Goal: Understand process/instructions: Learn how to perform a task or action

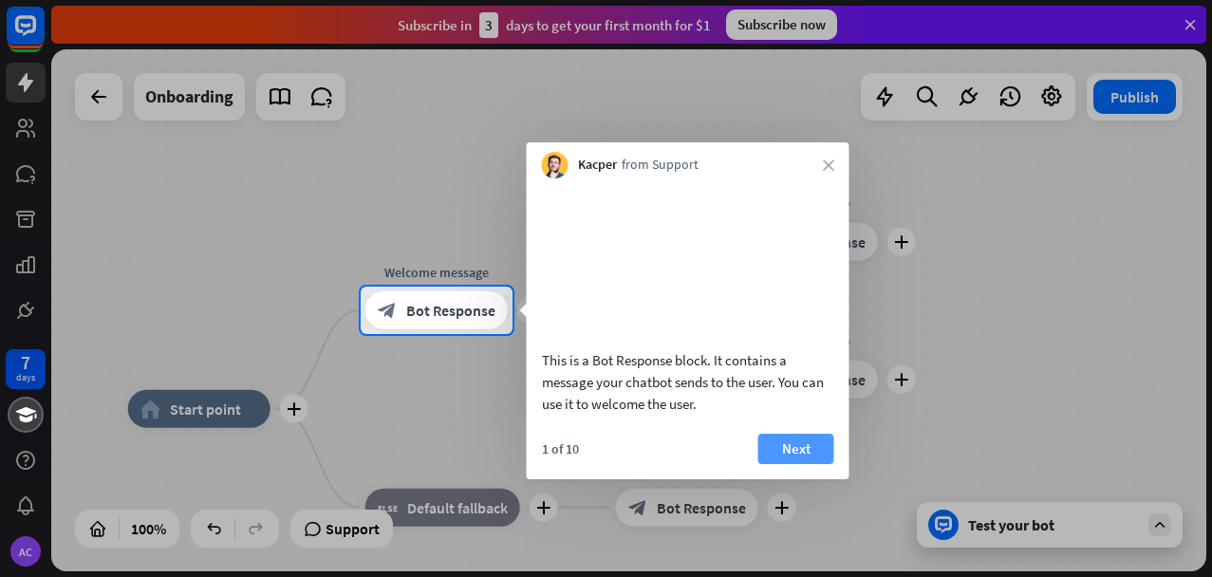
click at [801, 443] on button "Next" at bounding box center [797, 449] width 76 height 30
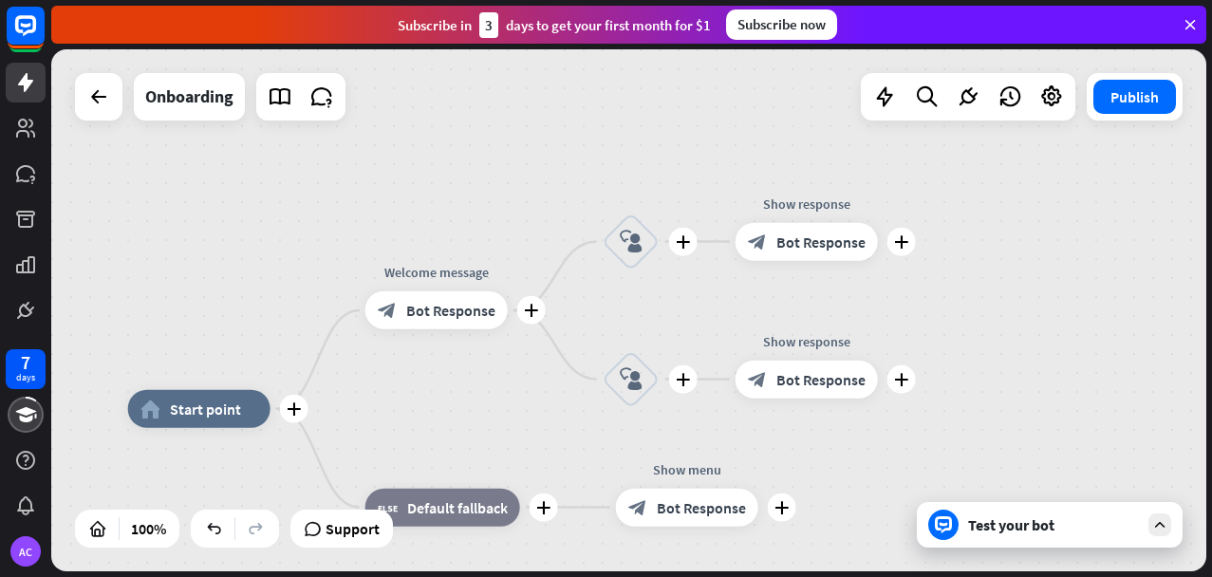
click at [818, 23] on div "Subscribe now" at bounding box center [781, 24] width 111 height 30
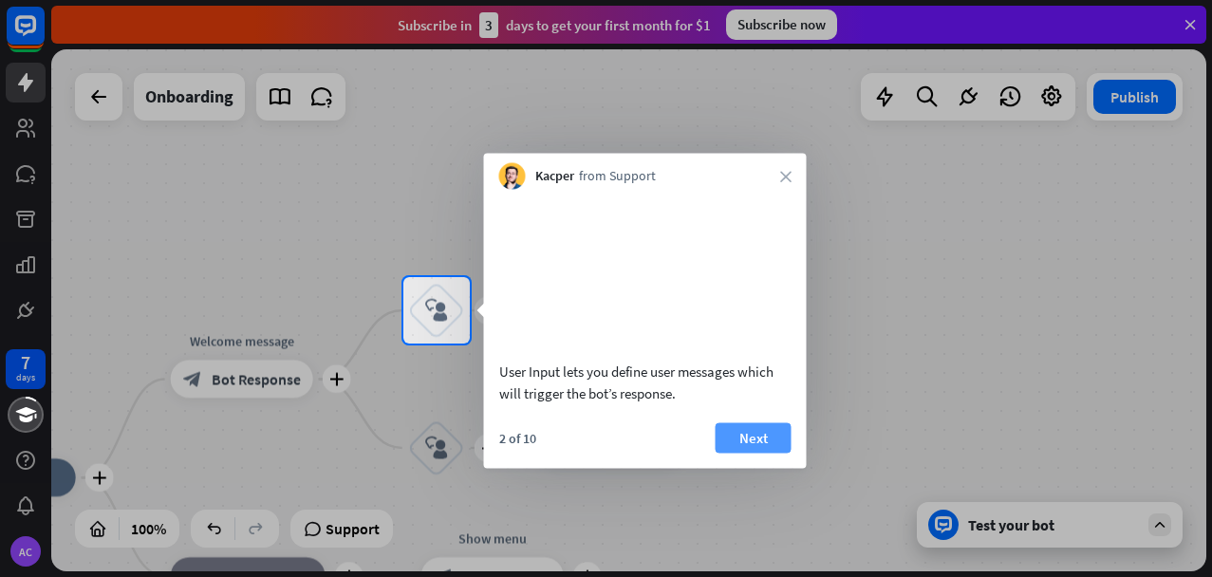
click at [774, 430] on button "Next" at bounding box center [754, 438] width 76 height 30
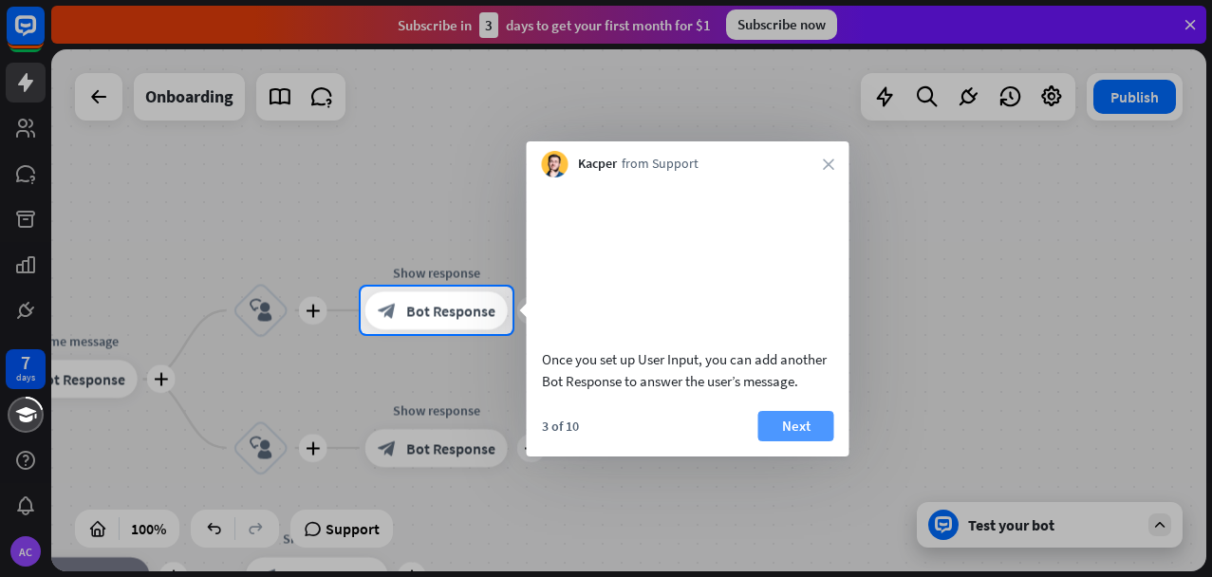
click at [781, 442] on button "Next" at bounding box center [797, 426] width 76 height 30
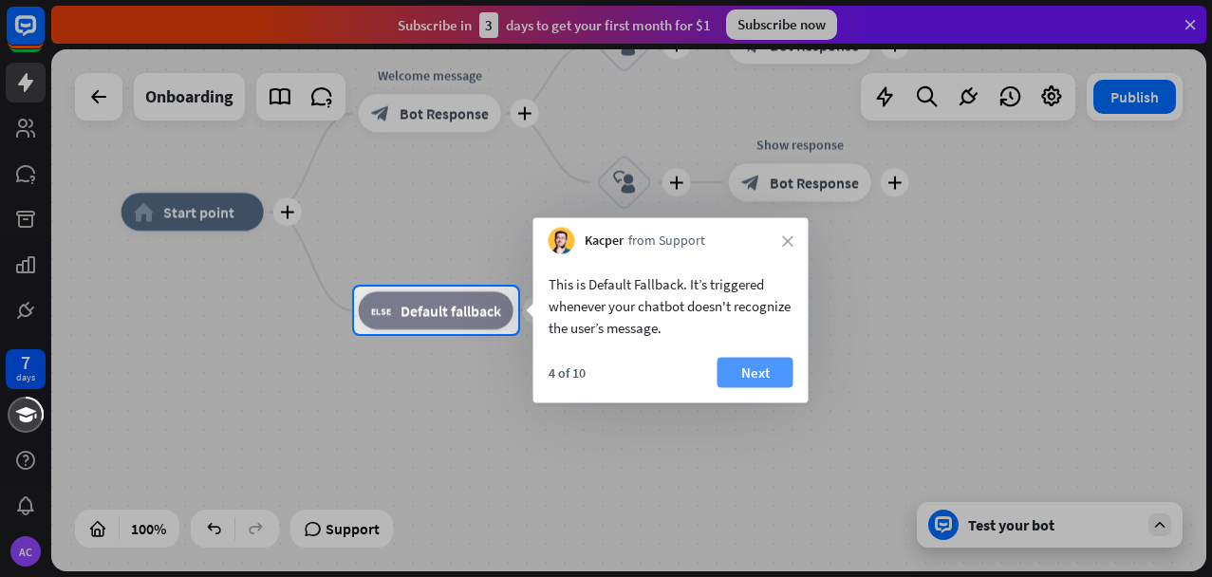
click at [742, 372] on button "Next" at bounding box center [756, 373] width 76 height 30
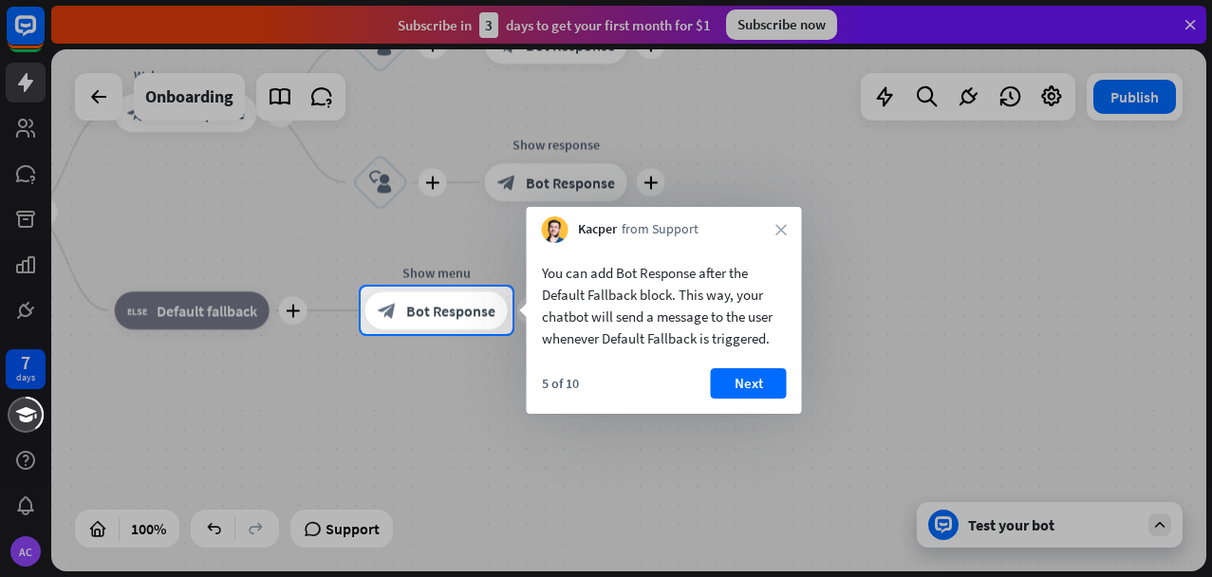
click at [748, 390] on button "Next" at bounding box center [749, 383] width 76 height 30
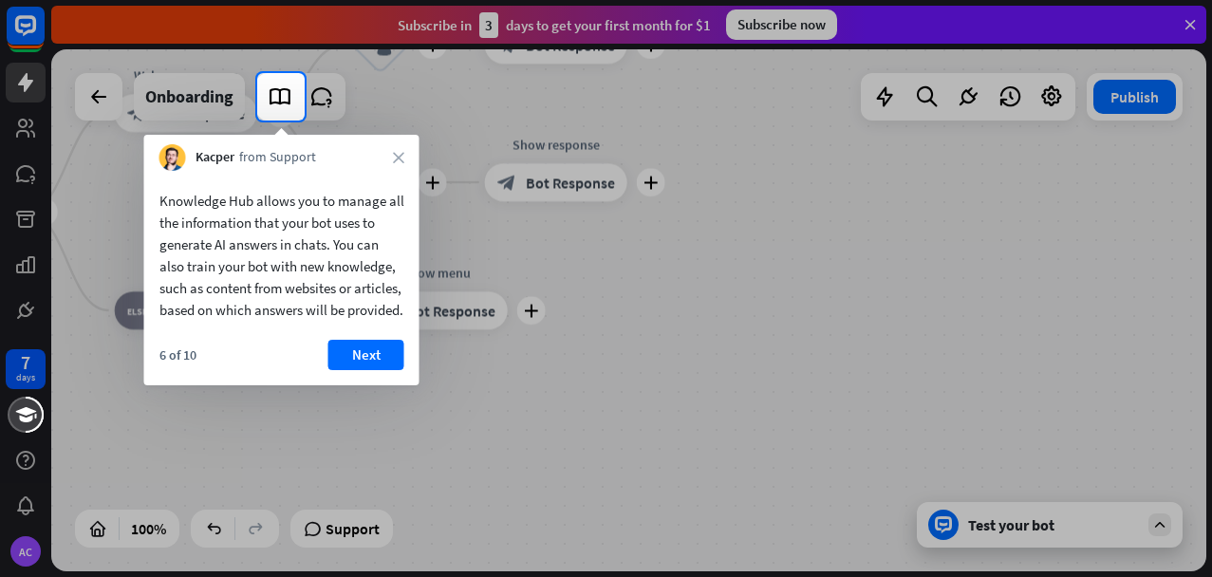
click at [377, 370] on button "Next" at bounding box center [367, 355] width 76 height 30
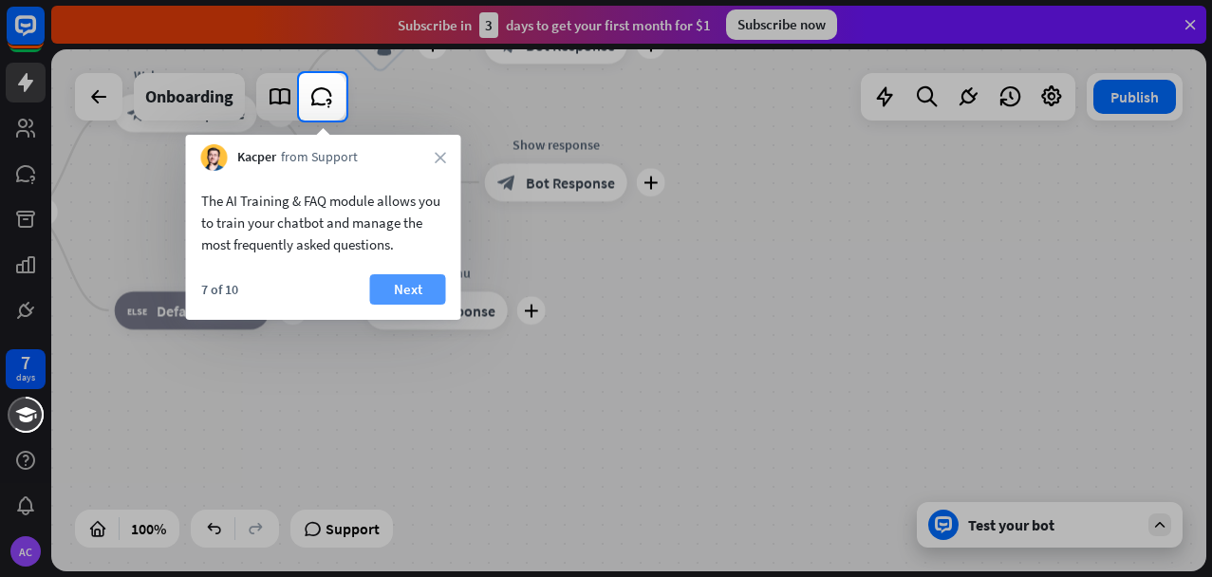
click at [423, 293] on button "Next" at bounding box center [408, 289] width 76 height 30
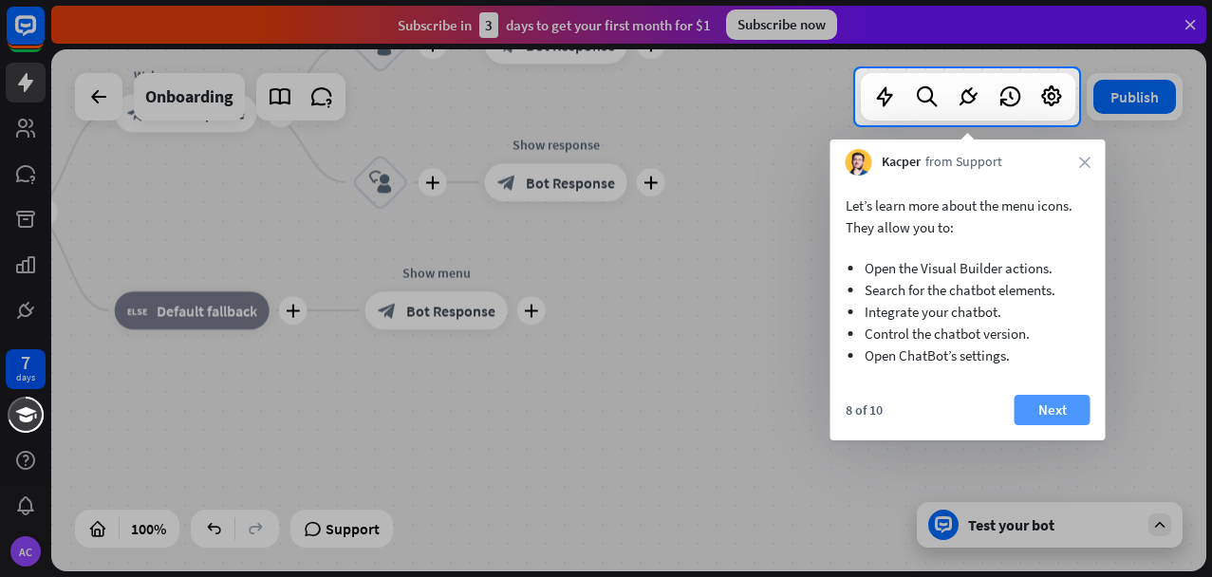
click at [1062, 404] on button "Next" at bounding box center [1053, 410] width 76 height 30
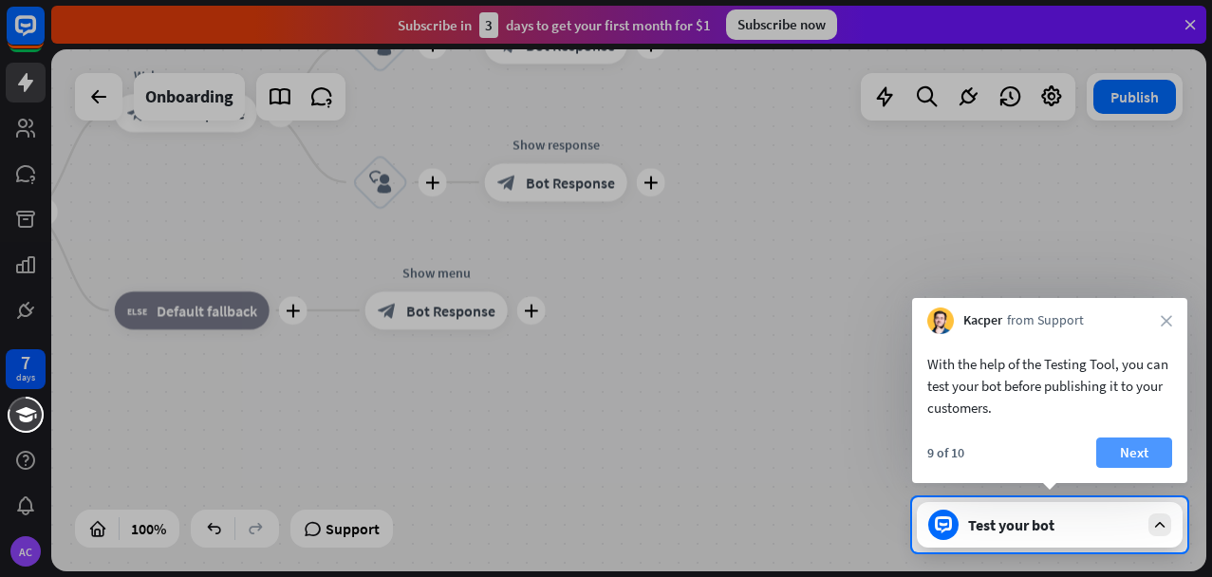
click at [1133, 448] on button "Next" at bounding box center [1135, 453] width 76 height 30
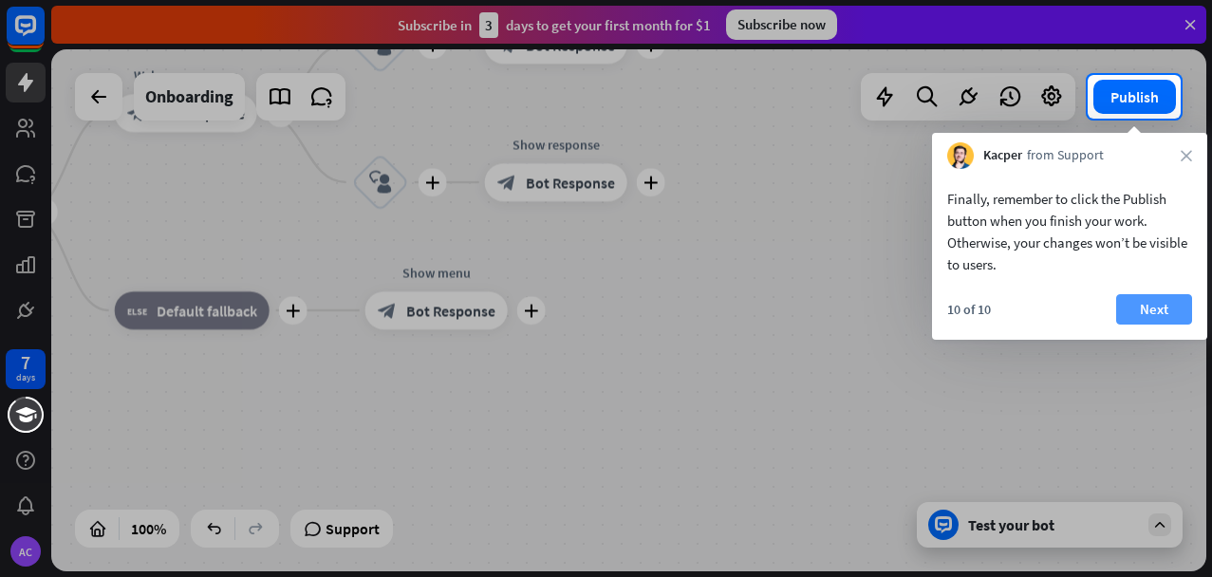
click at [1157, 313] on button "Next" at bounding box center [1155, 309] width 76 height 30
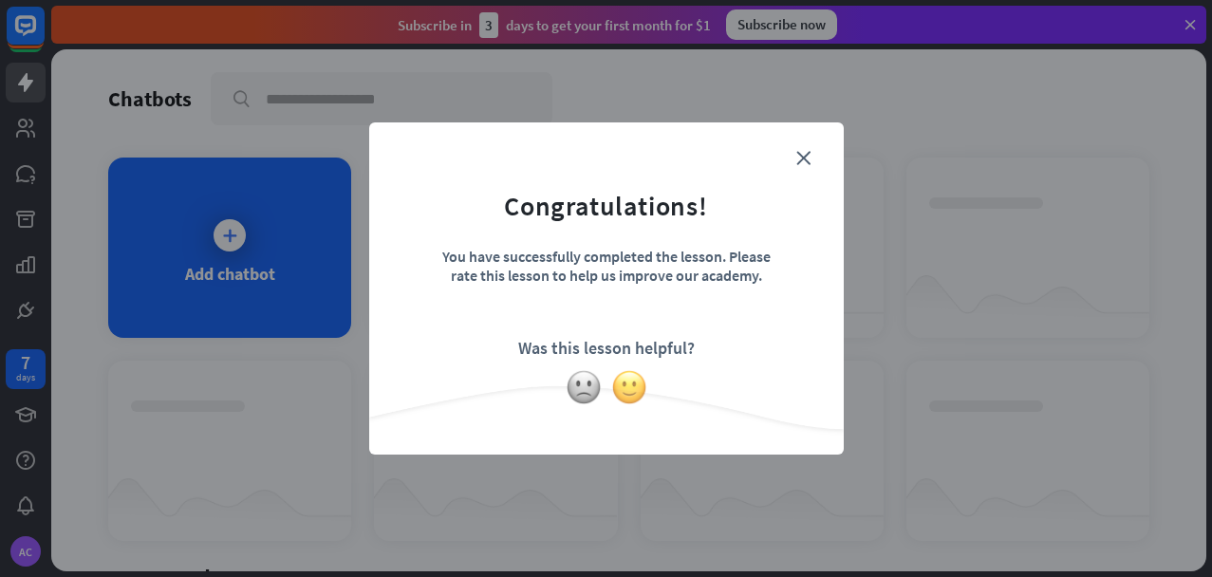
click at [631, 389] on img at bounding box center [629, 387] width 36 height 36
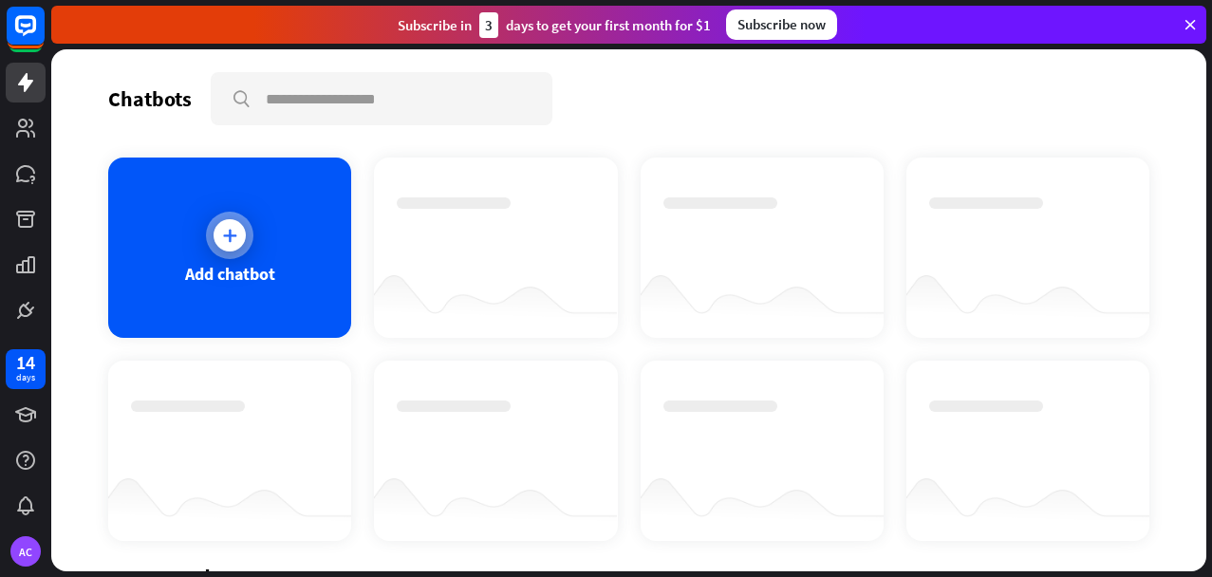
click at [262, 246] on div "Add chatbot" at bounding box center [229, 248] width 243 height 180
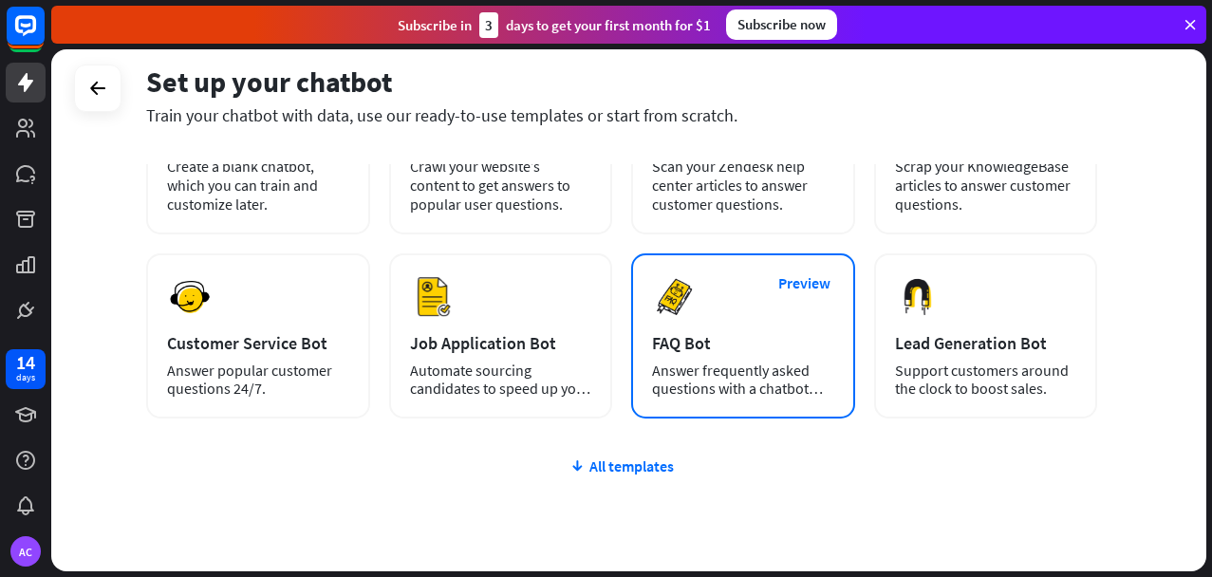
scroll to position [263, 0]
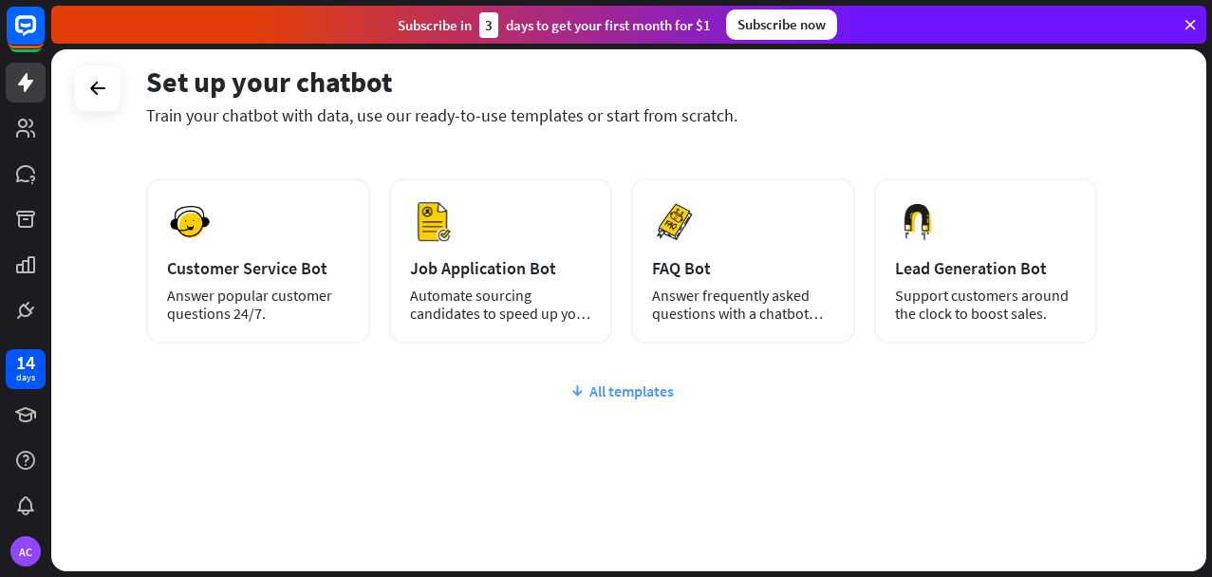
click at [629, 395] on div "All templates" at bounding box center [621, 391] width 951 height 19
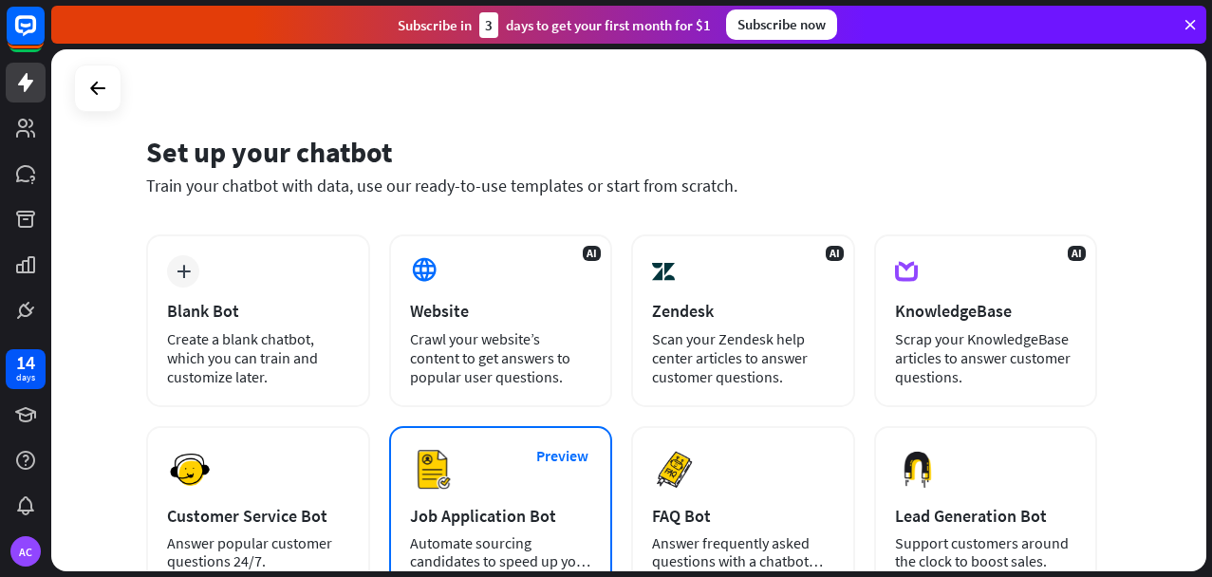
scroll to position [0, 0]
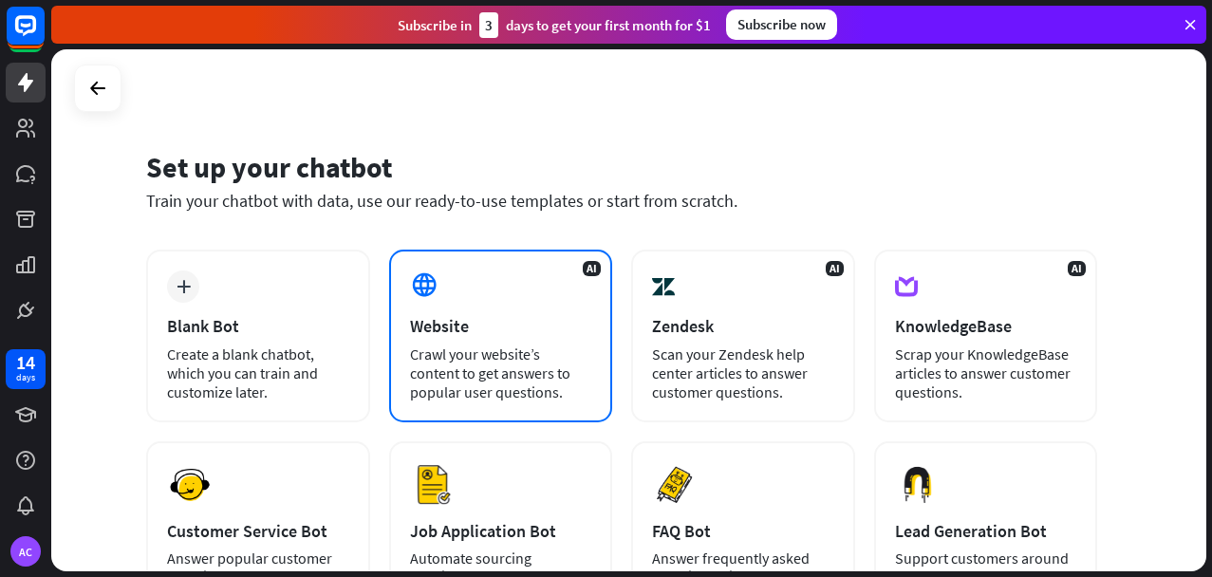
click at [442, 324] on div "Website" at bounding box center [501, 326] width 182 height 22
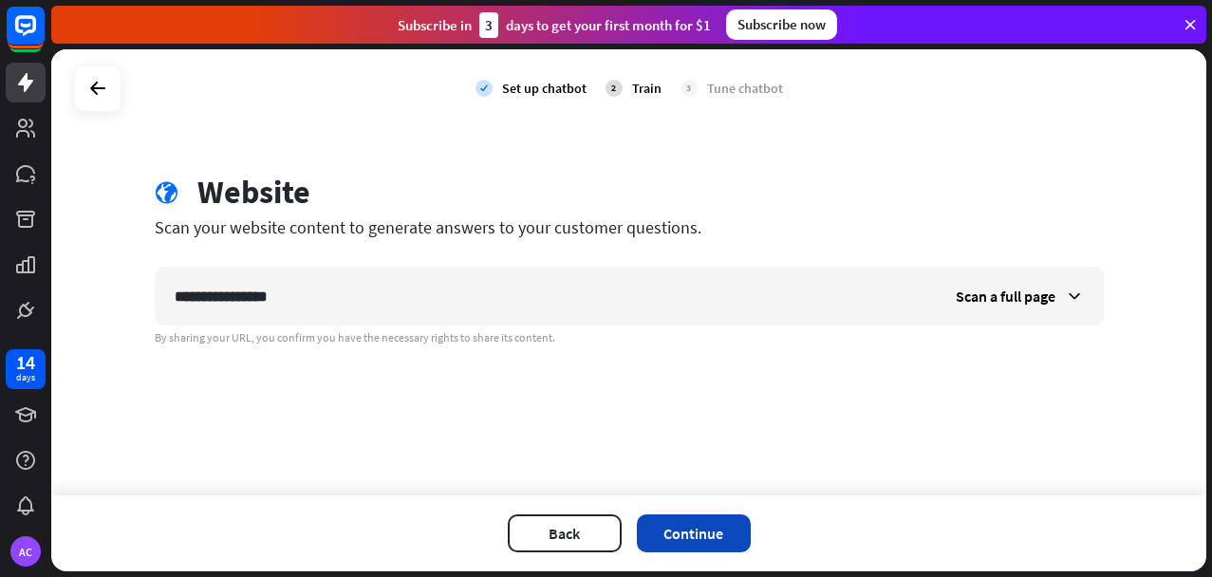
type input "**********"
click at [703, 546] on button "Continue" at bounding box center [694, 534] width 114 height 38
